Goal: Find contact information: Find contact information

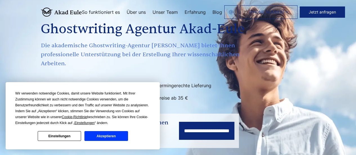
click at [80, 135] on button "Einstellungen" at bounding box center [59, 136] width 43 height 10
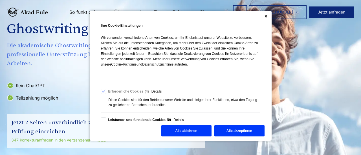
click at [199, 134] on button "Alle ablehnen" at bounding box center [186, 130] width 50 height 11
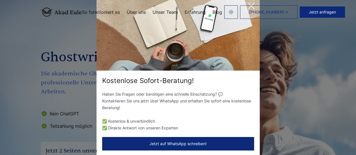
click at [297, 132] on div "Kostenlose Sofort-Beratung! Haben Sie Fragen oder benötigen eine schnelle Einsc…" at bounding box center [178, 77] width 356 height 155
click at [252, 6] on link "[PHONE_NUMBER]" at bounding box center [268, 12] width 57 height 14
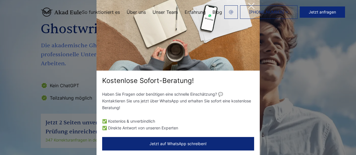
click at [251, 6] on link "[PHONE_NUMBER]" at bounding box center [268, 12] width 57 height 14
click at [283, 67] on div "Kostenlose Sofort-Beratung! Haben Sie Fragen oder benötigen eine schnelle Einsc…" at bounding box center [178, 77] width 356 height 155
click at [285, 68] on div "Kostenlose Sofort-Beratung! Haben Sie Fragen oder benötigen eine schnelle Einsc…" at bounding box center [178, 77] width 356 height 155
click at [286, 68] on div "Kostenlose Sofort-Beratung! Haben Sie Fragen oder benötigen eine schnelle Einsc…" at bounding box center [178, 77] width 356 height 155
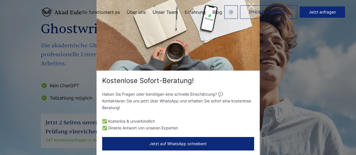
click at [81, 69] on div "Kostenlose Sofort-Beratung! Haben Sie Fragen oder benötigen eine schnelle Einsc…" at bounding box center [178, 77] width 356 height 155
click at [154, 143] on button "Jetzt auf WhatsApp schreiben!" at bounding box center [178, 144] width 152 height 14
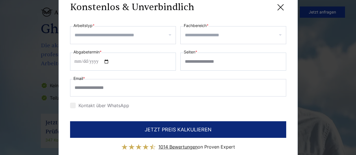
click at [282, 8] on icon at bounding box center [280, 7] width 11 height 11
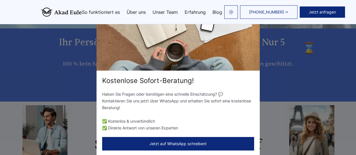
scroll to position [197, 0]
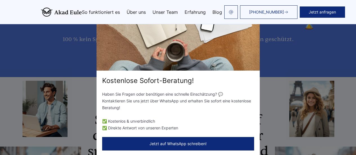
click at [127, 13] on link "Über uns" at bounding box center [136, 12] width 19 height 5
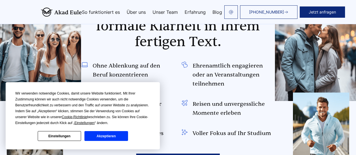
scroll to position [338, 0]
